Goal: Task Accomplishment & Management: Manage account settings

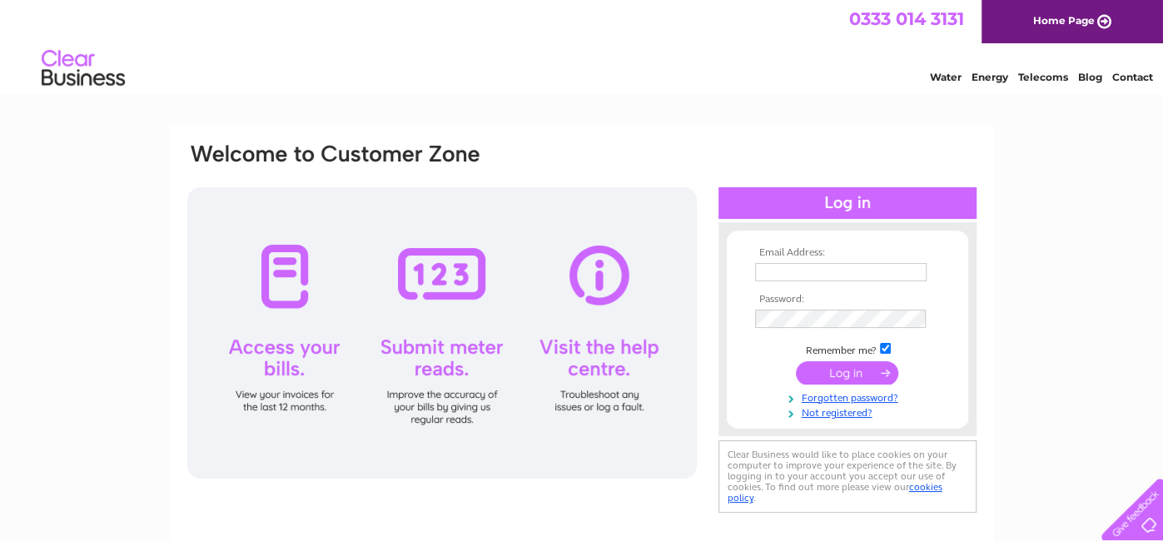
type input "[EMAIL_ADDRESS][DOMAIN_NAME]"
click at [838, 371] on input "submit" at bounding box center [847, 373] width 102 height 23
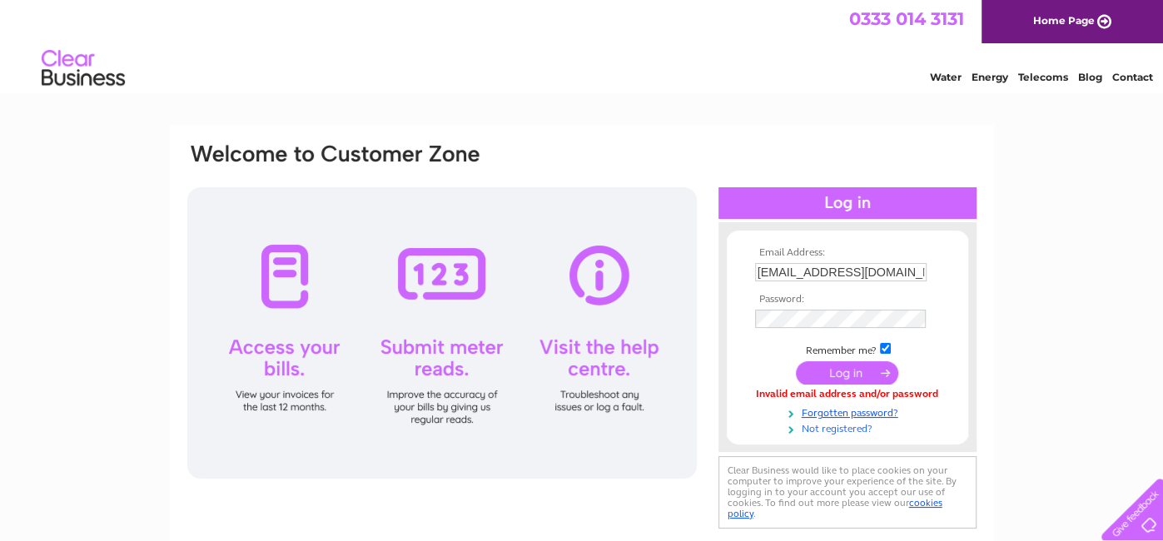
click at [851, 426] on link "Not registered?" at bounding box center [849, 428] width 189 height 16
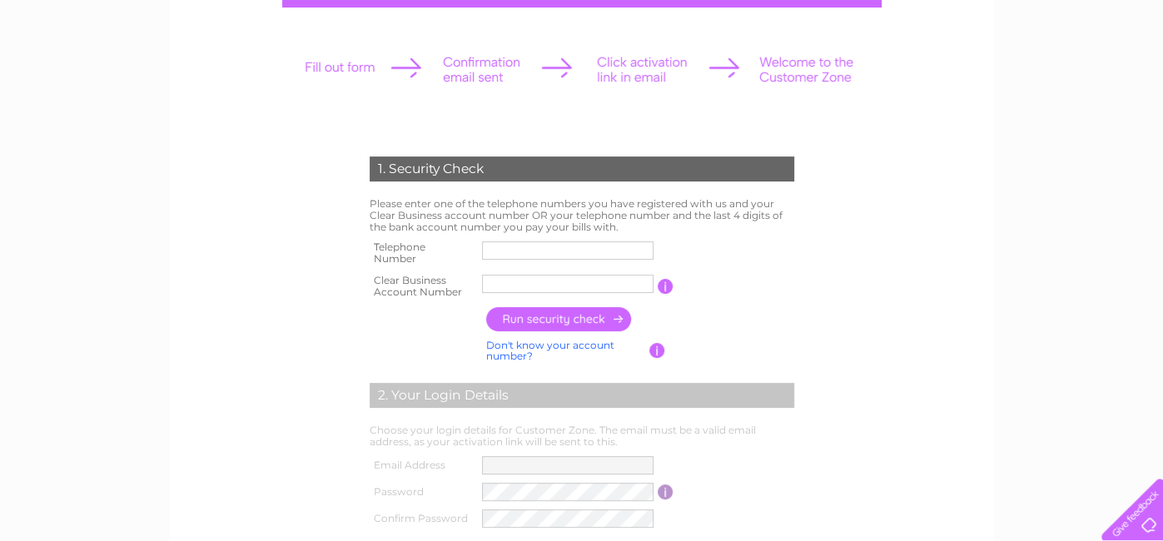
scroll to position [232, 0]
